Goal: Task Accomplishment & Management: Complete application form

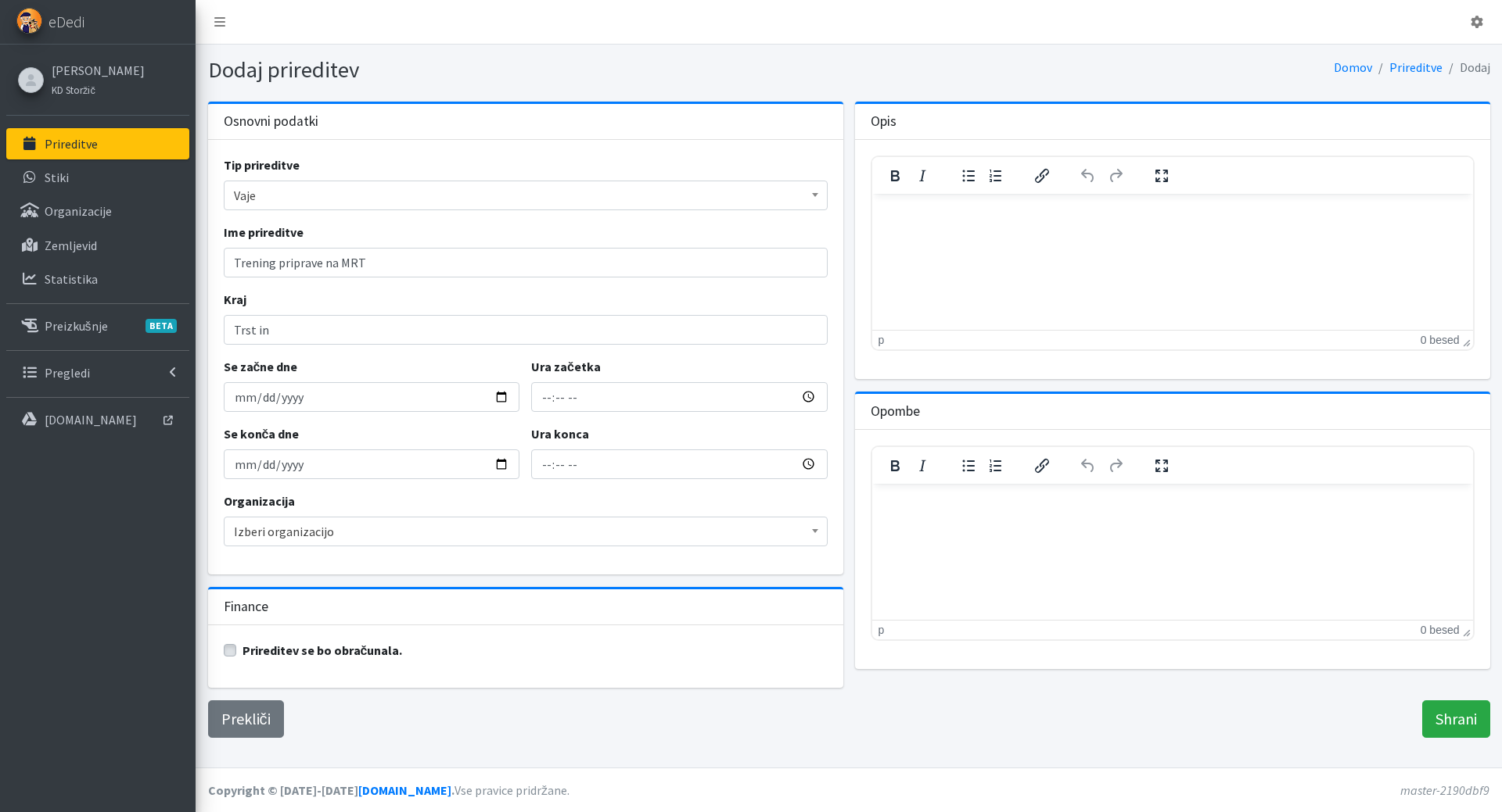
select select "1004"
paste input "Prata di pordenone"
type input "Trst in [GEOGRAPHIC_DATA]"
click at [242, 403] on input "Se začne dne" at bounding box center [372, 397] width 297 height 30
type input "2025-10-25"
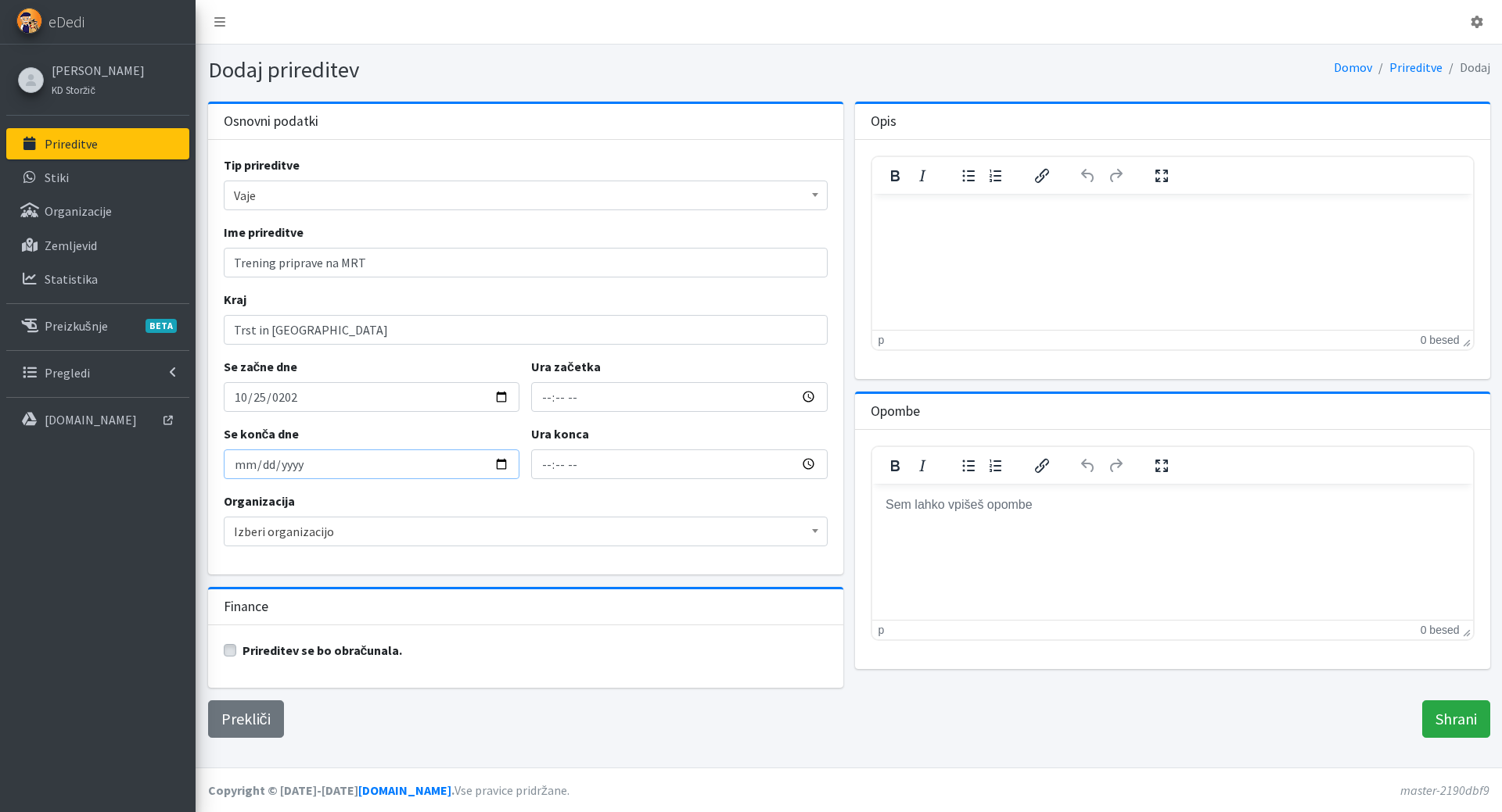
type input "2025-10-26"
click at [566, 403] on input "Ura začetka" at bounding box center [679, 397] width 297 height 30
type input "07:00"
click at [549, 468] on input "09:00" at bounding box center [679, 464] width 297 height 30
type input "19:00"
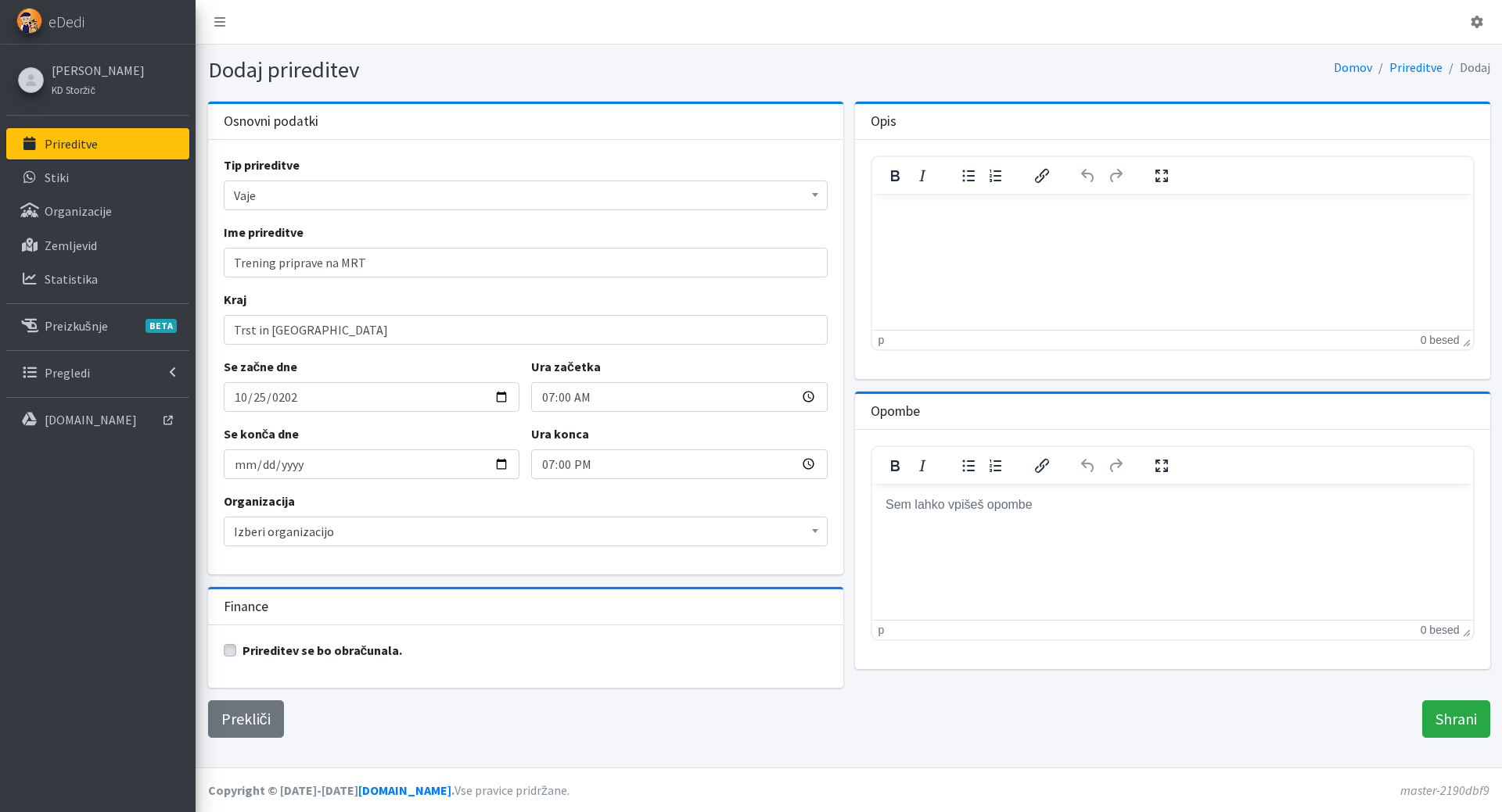
click at [548, 539] on span "Izberi organizacijo" at bounding box center [525, 531] width 584 height 22
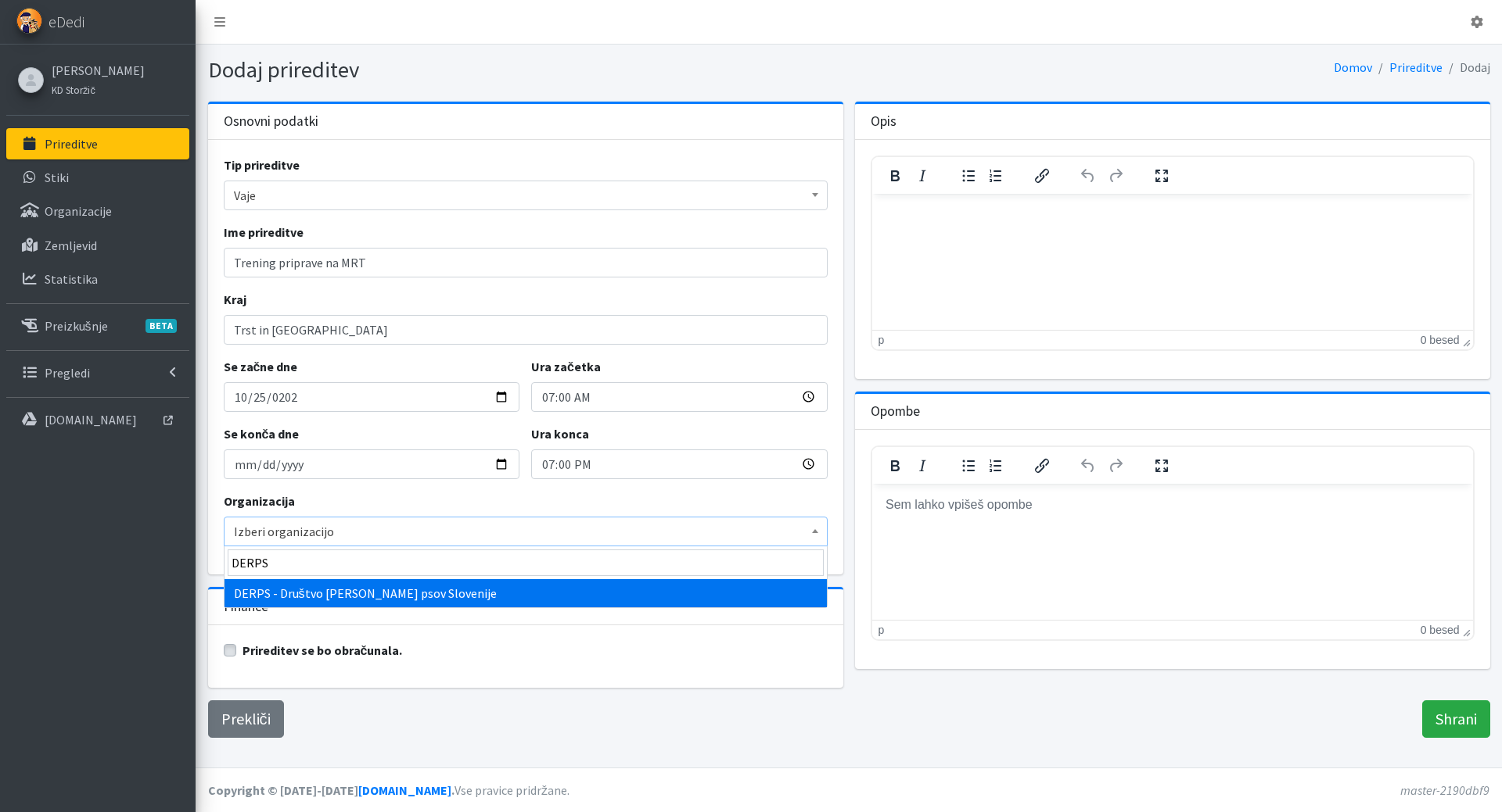
type input "DERPS"
select select "1049"
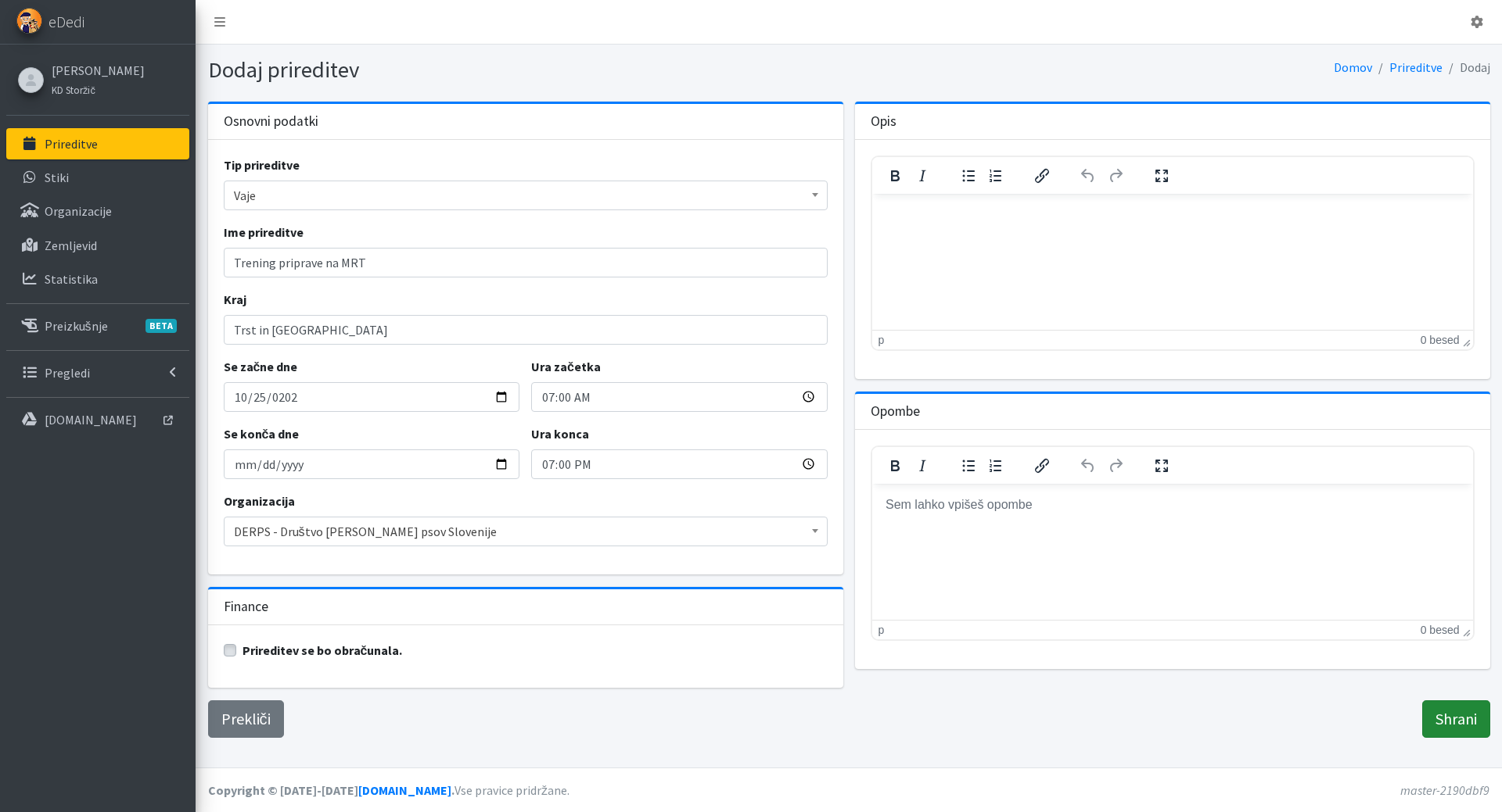
click at [1450, 726] on input "Shrani" at bounding box center [1456, 720] width 68 height 38
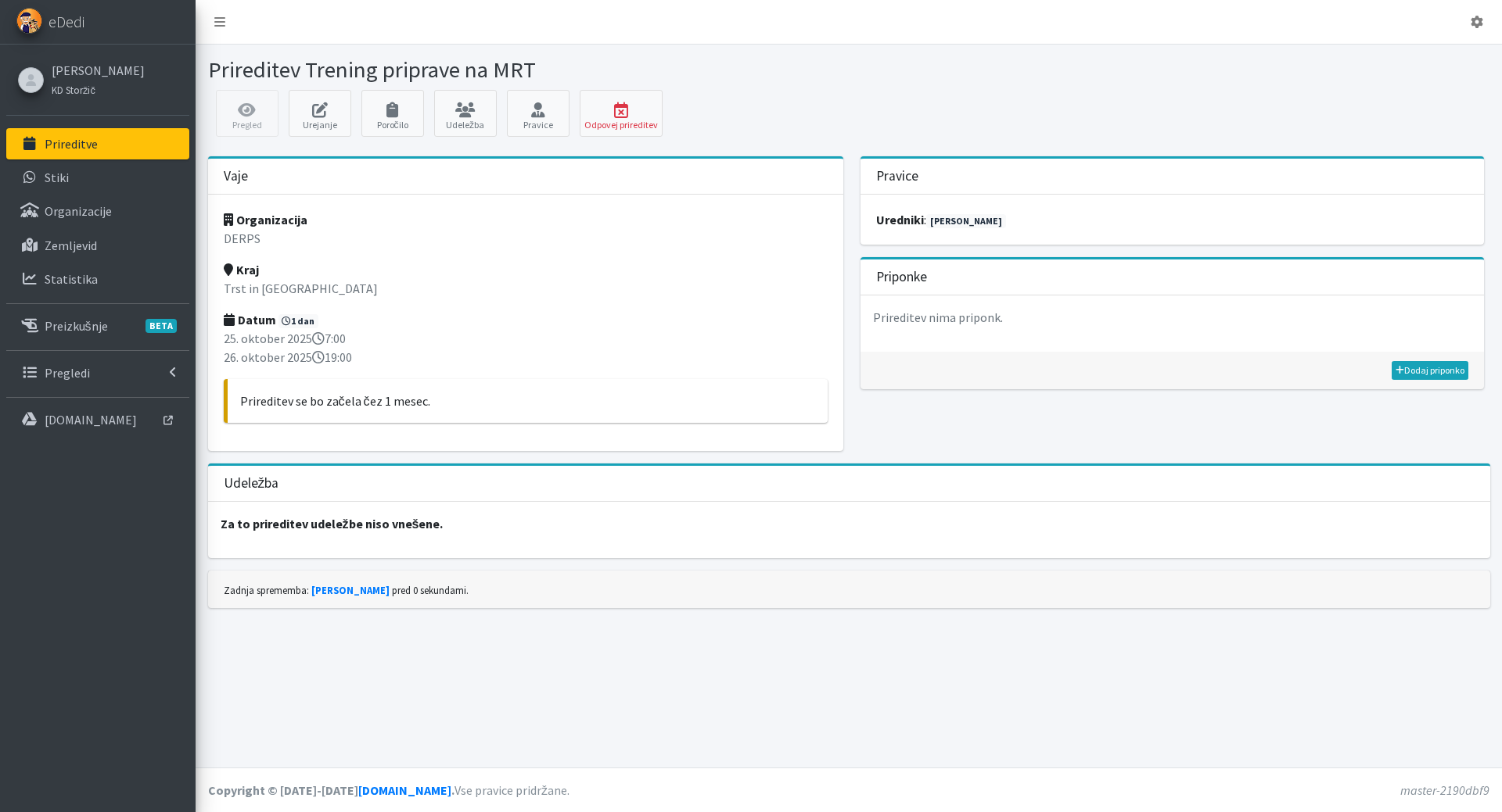
click at [96, 144] on link "Prireditve" at bounding box center [98, 143] width 183 height 31
